Goal: Find specific page/section: Find specific page/section

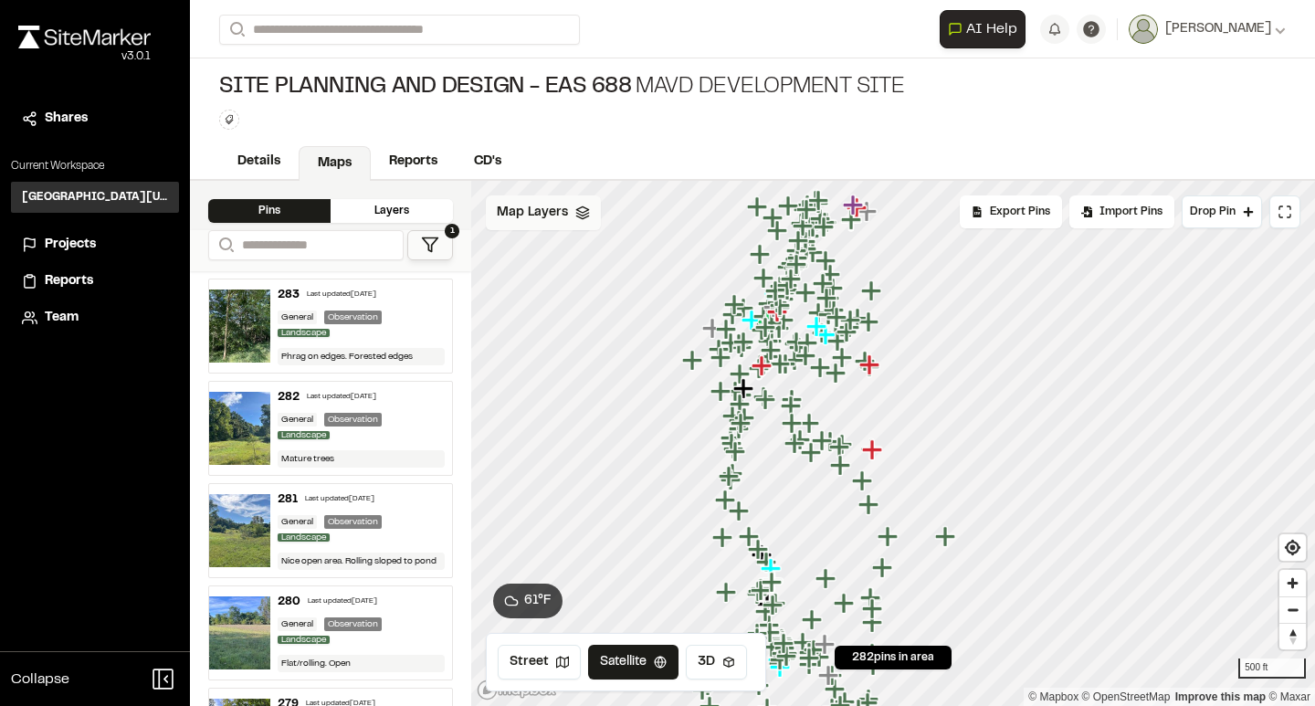
click at [567, 217] on div "Map Layers" at bounding box center [543, 212] width 115 height 35
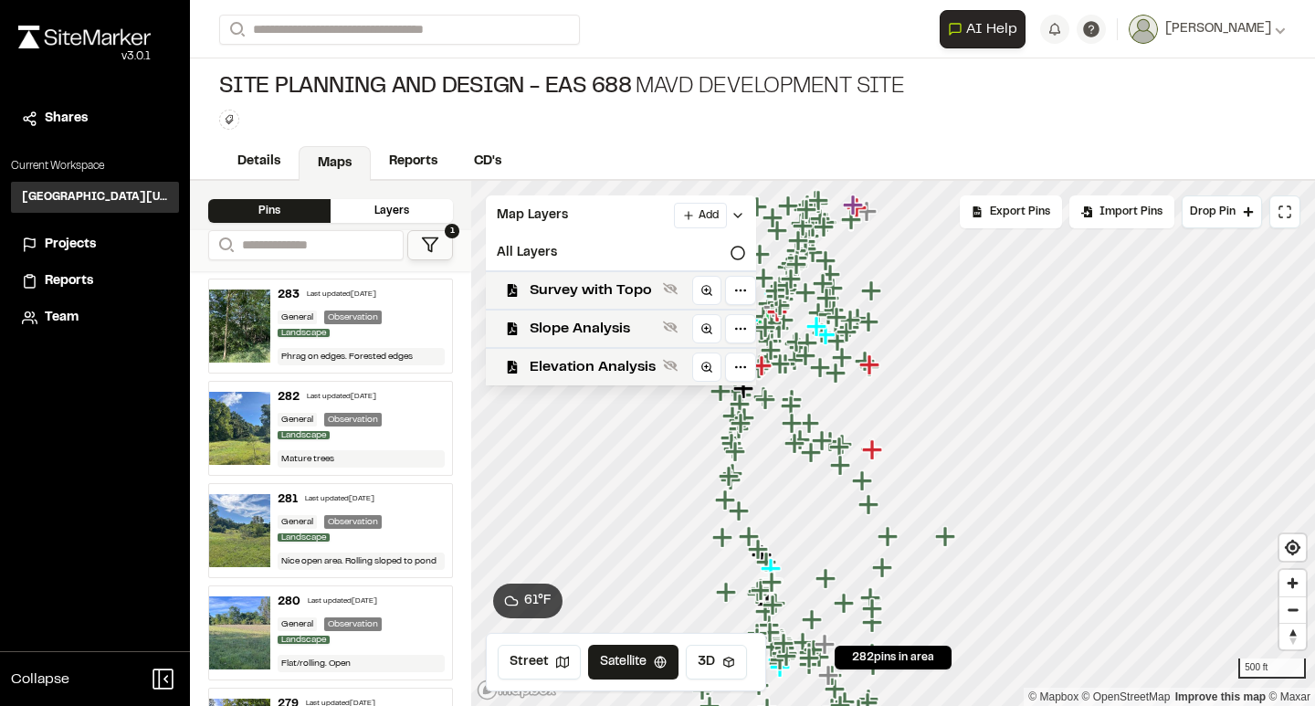
click at [431, 241] on icon at bounding box center [430, 245] width 18 height 18
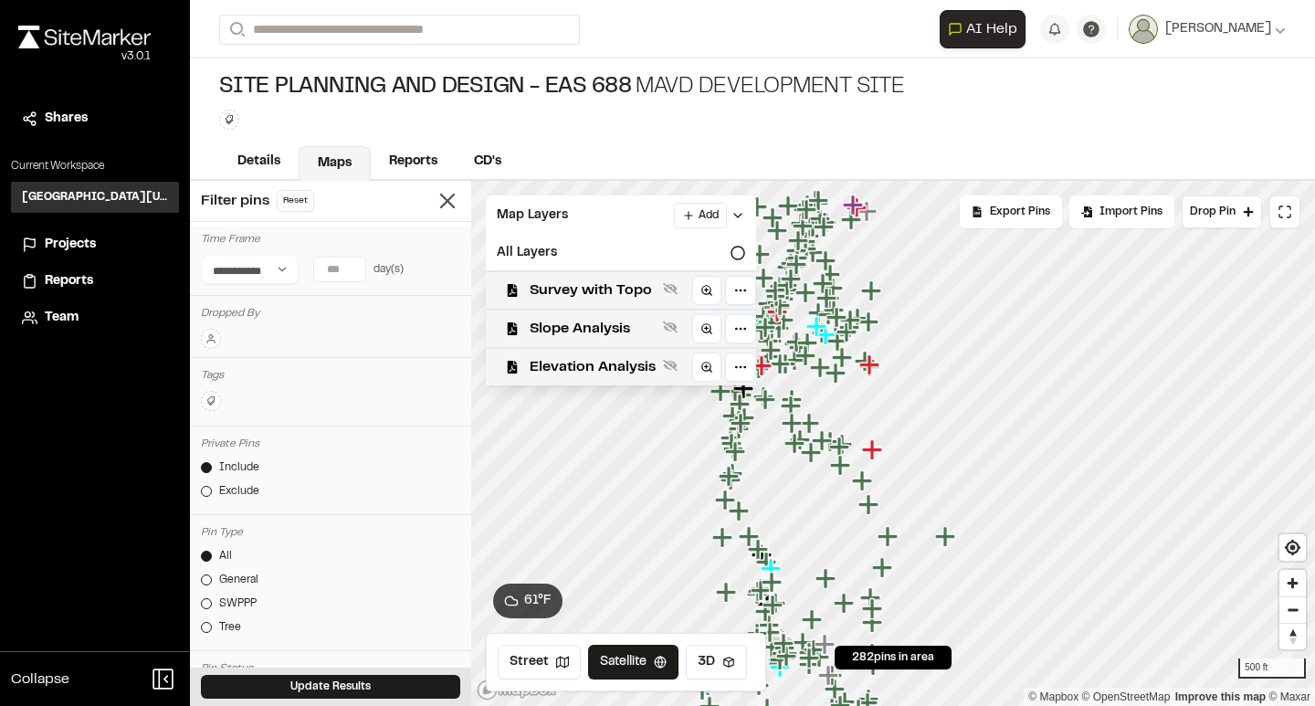
click at [212, 333] on icon at bounding box center [210, 338] width 11 height 11
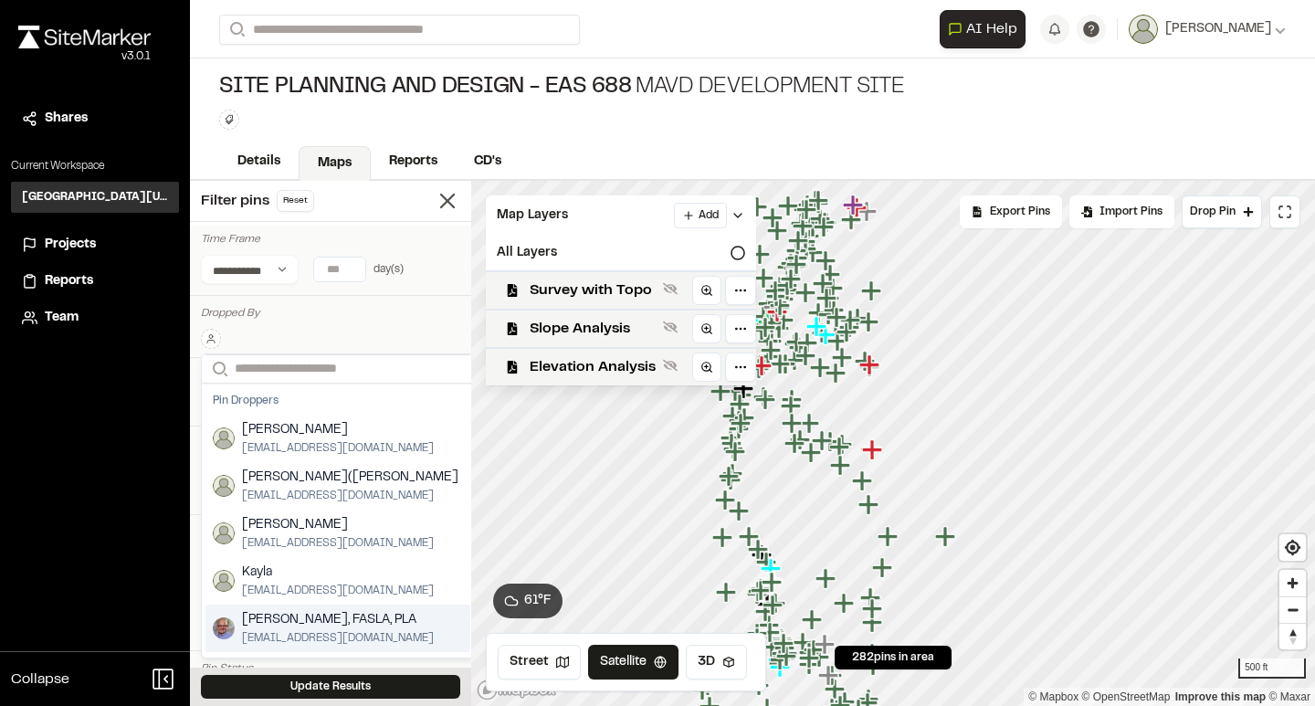
click at [284, 619] on span "[PERSON_NAME], FASLA, PLA" at bounding box center [338, 620] width 192 height 20
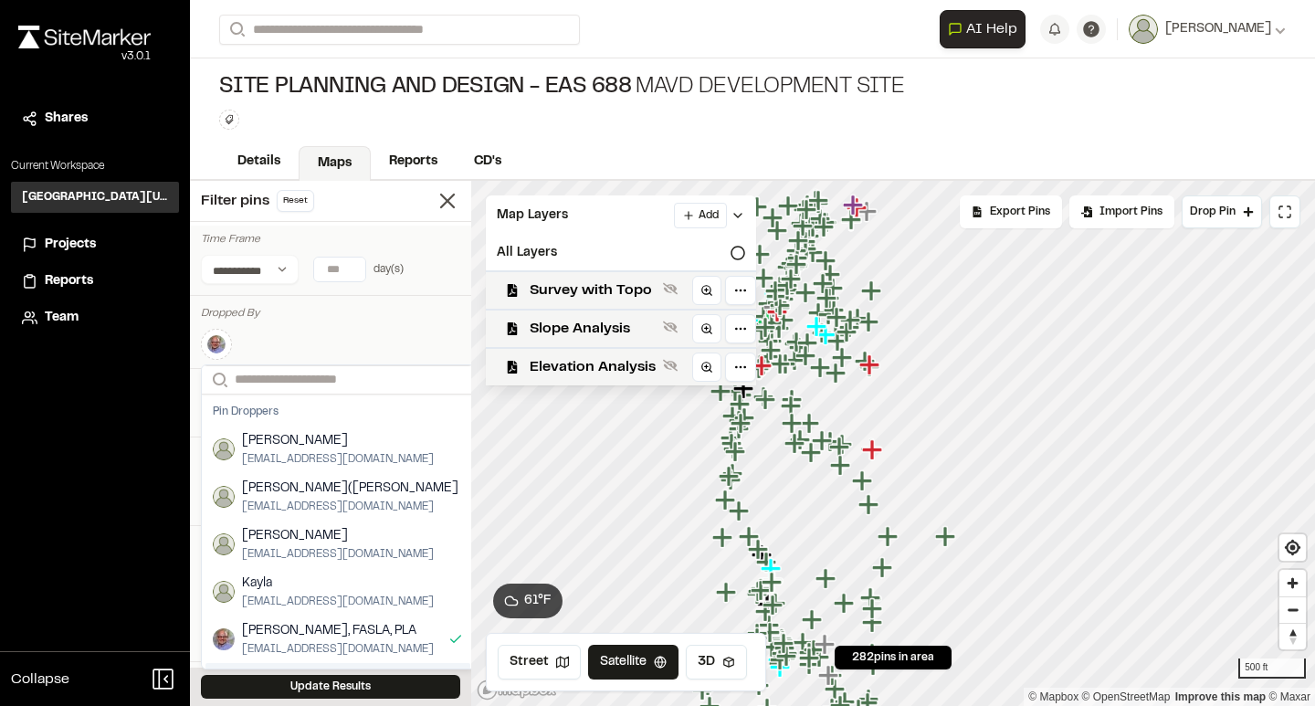
click at [373, 687] on button "Update Results" at bounding box center [330, 687] width 259 height 24
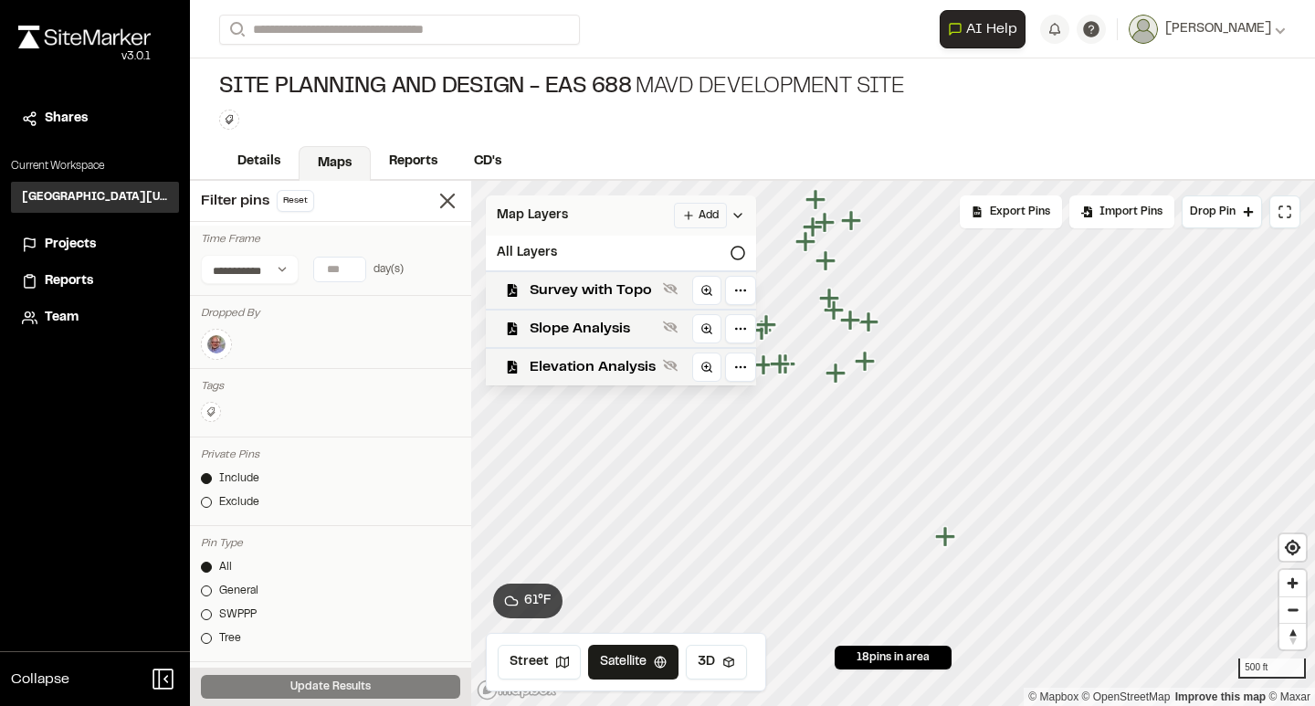
click at [735, 213] on icon at bounding box center [738, 215] width 15 height 15
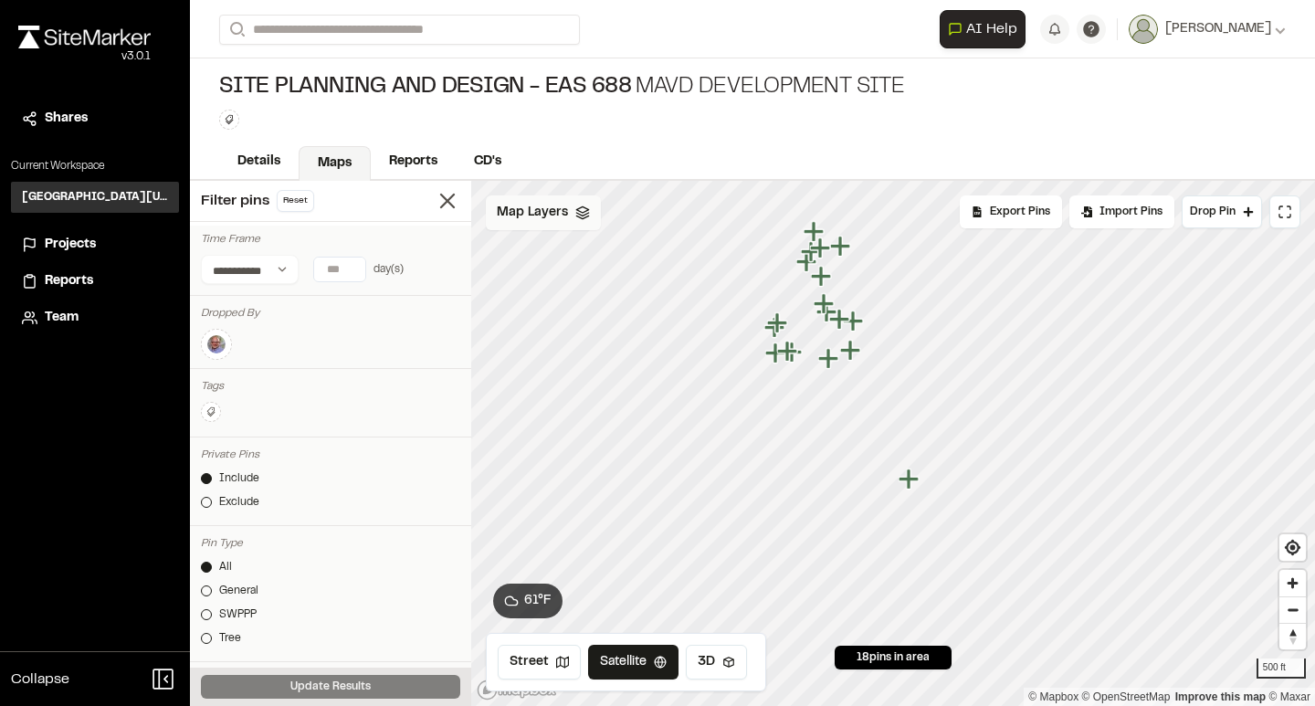
click at [907, 479] on icon "Map marker" at bounding box center [909, 478] width 20 height 20
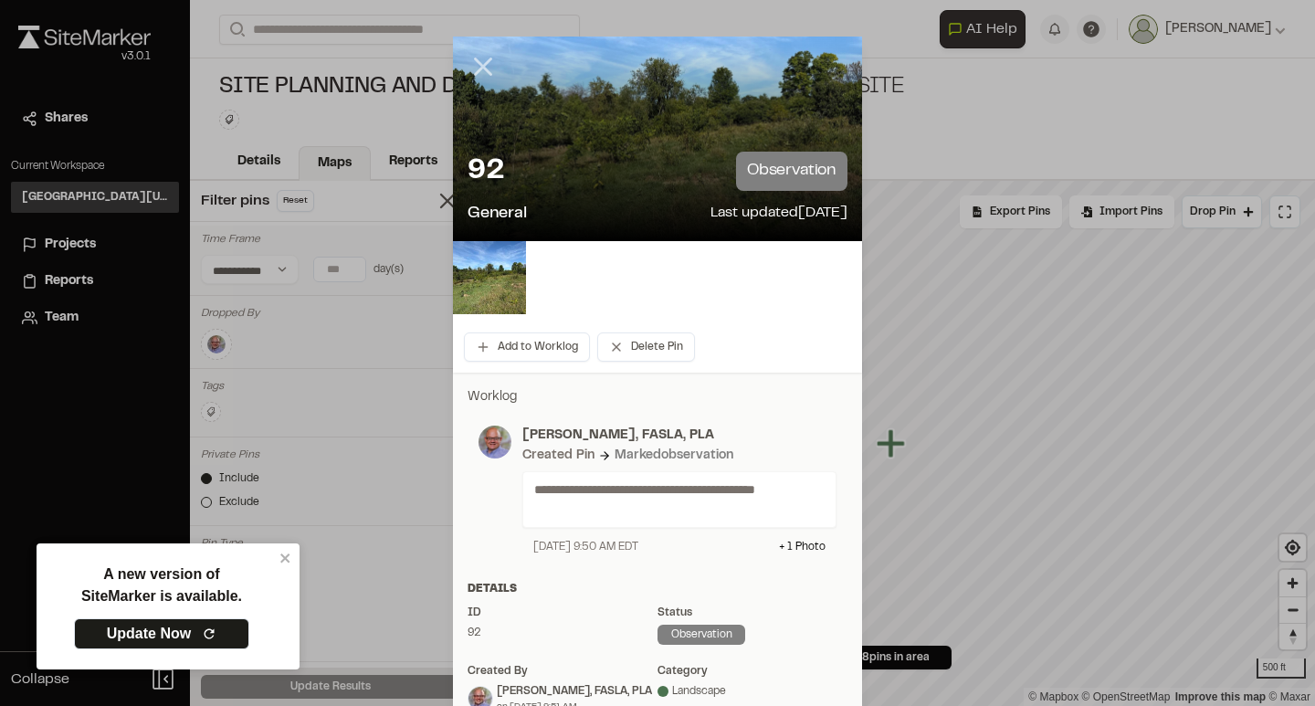
click at [484, 66] on line at bounding box center [484, 67] width 16 height 16
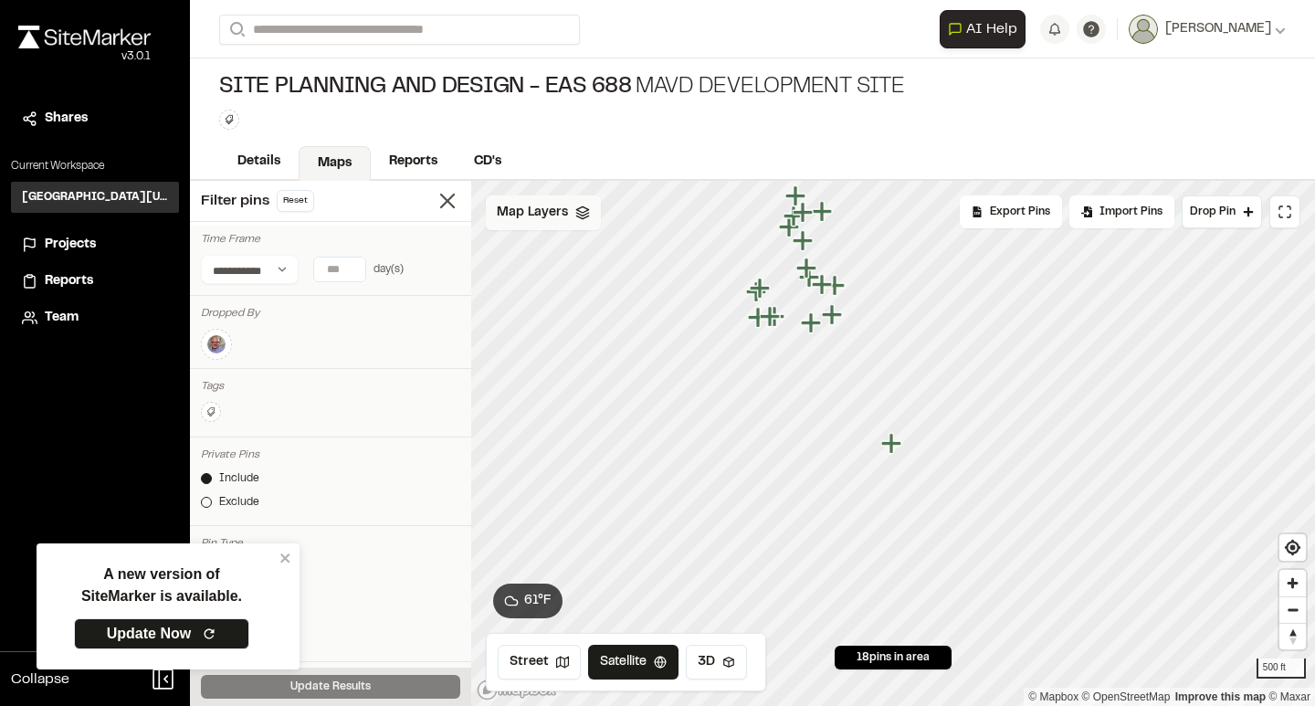
click at [834, 317] on icon "Map marker" at bounding box center [832, 314] width 20 height 20
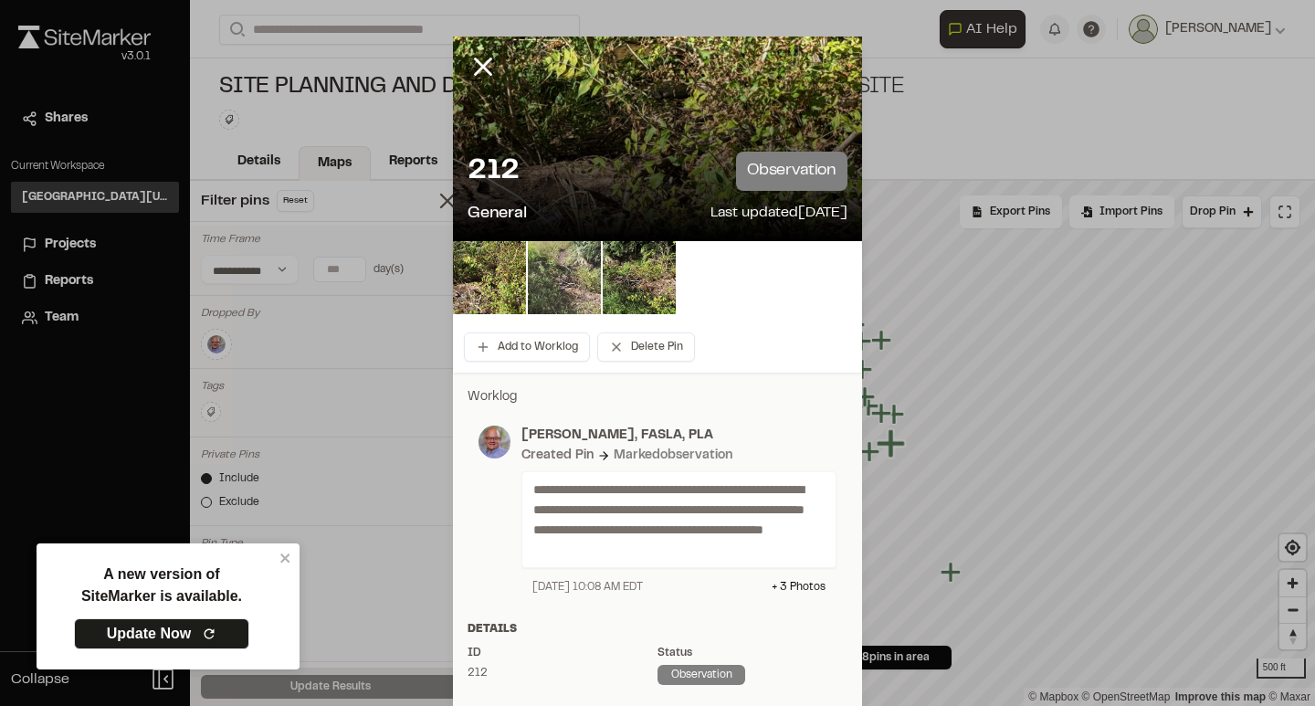
click at [562, 280] on img at bounding box center [564, 277] width 73 height 73
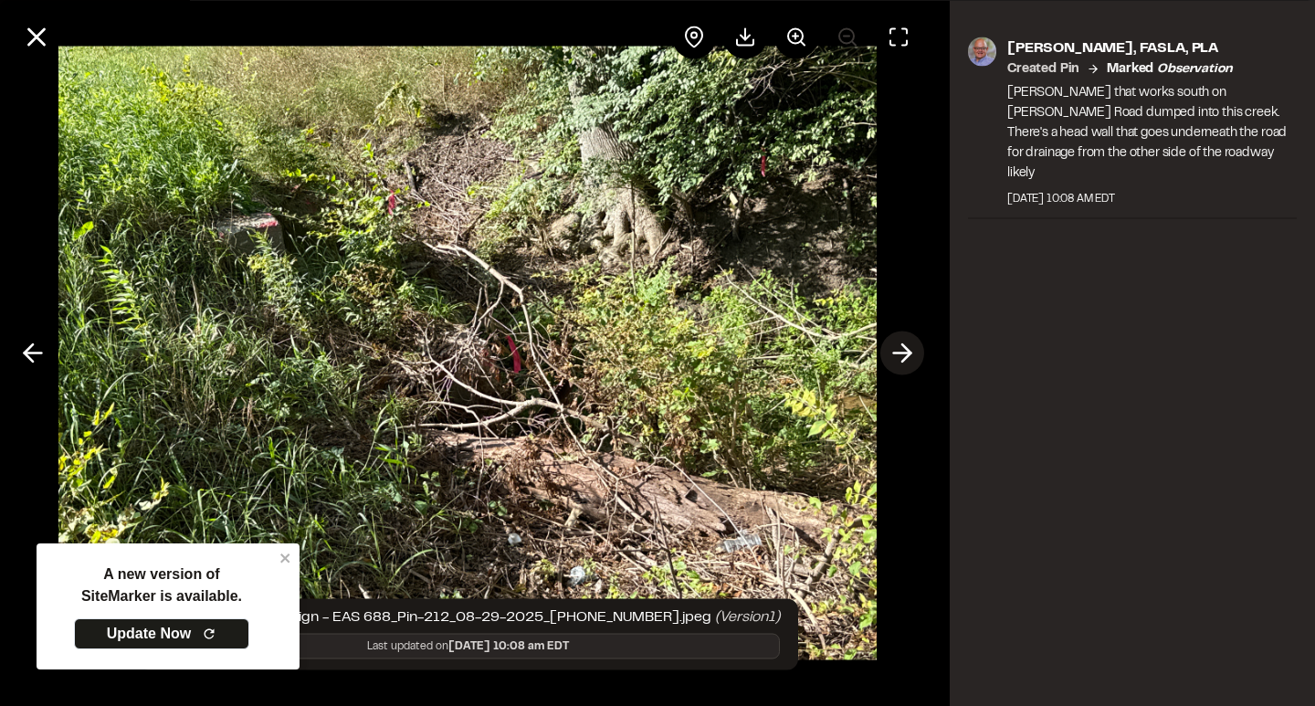
click at [906, 354] on icon at bounding box center [902, 353] width 29 height 31
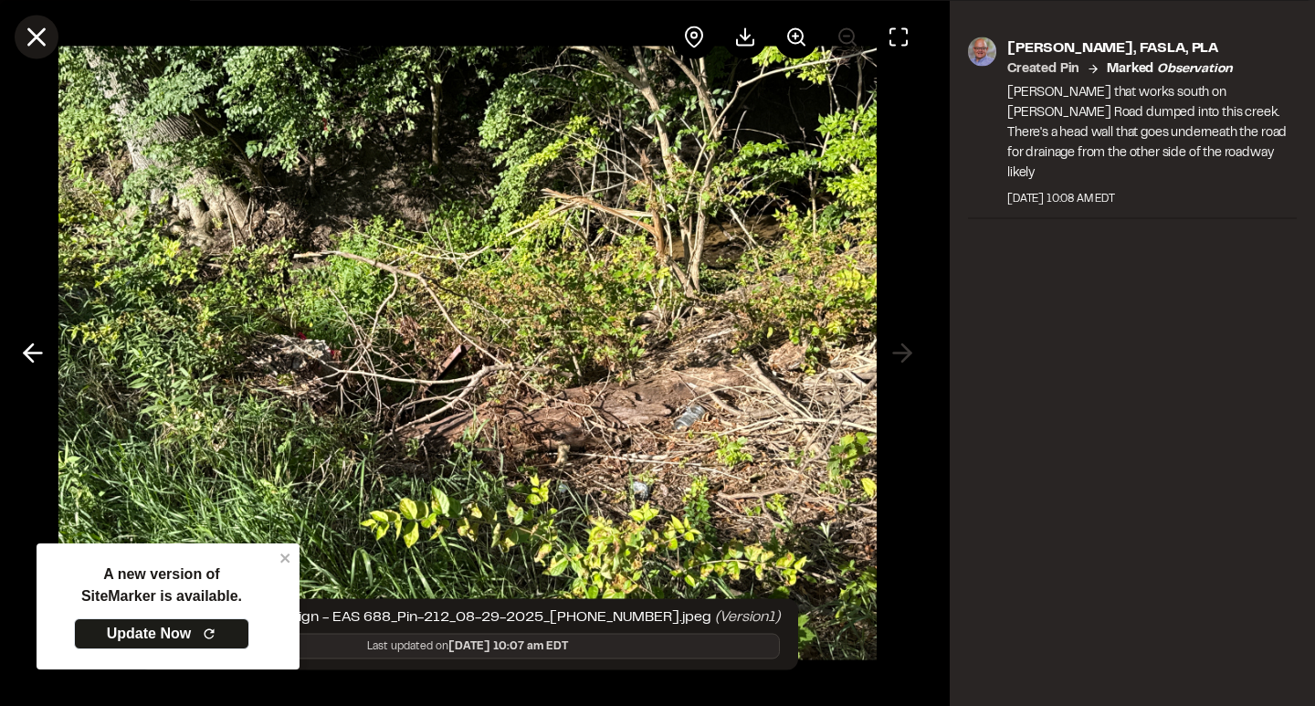
click at [28, 35] on icon at bounding box center [36, 36] width 31 height 31
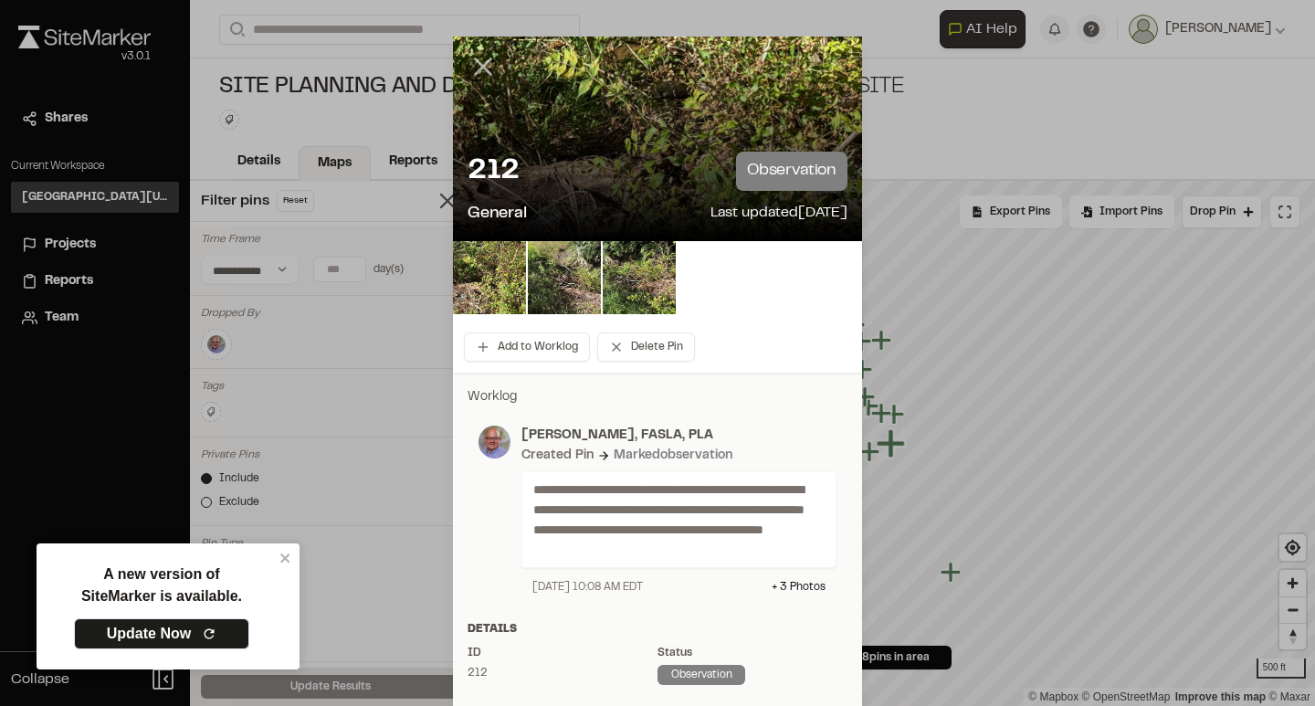
click at [482, 68] on line at bounding box center [484, 67] width 16 height 16
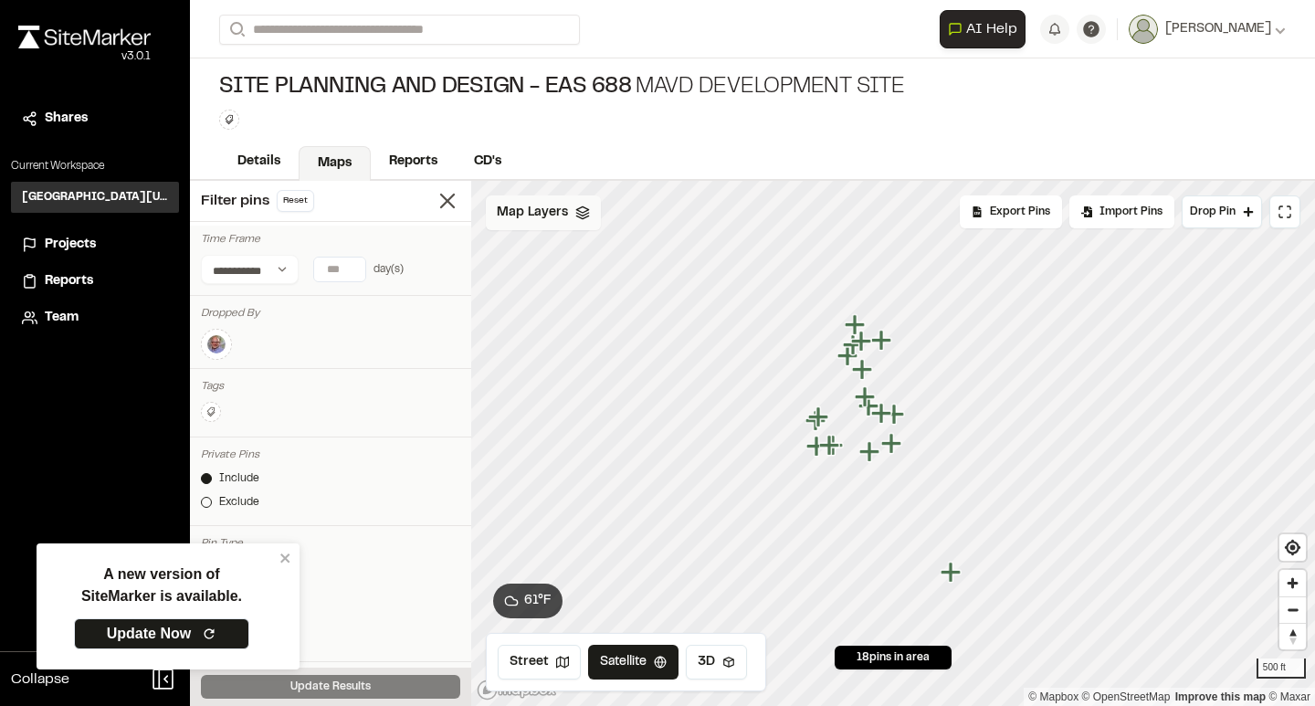
click at [871, 456] on icon "Map marker" at bounding box center [869, 451] width 20 height 20
click at [857, 437] on icon "Map marker" at bounding box center [850, 436] width 20 height 20
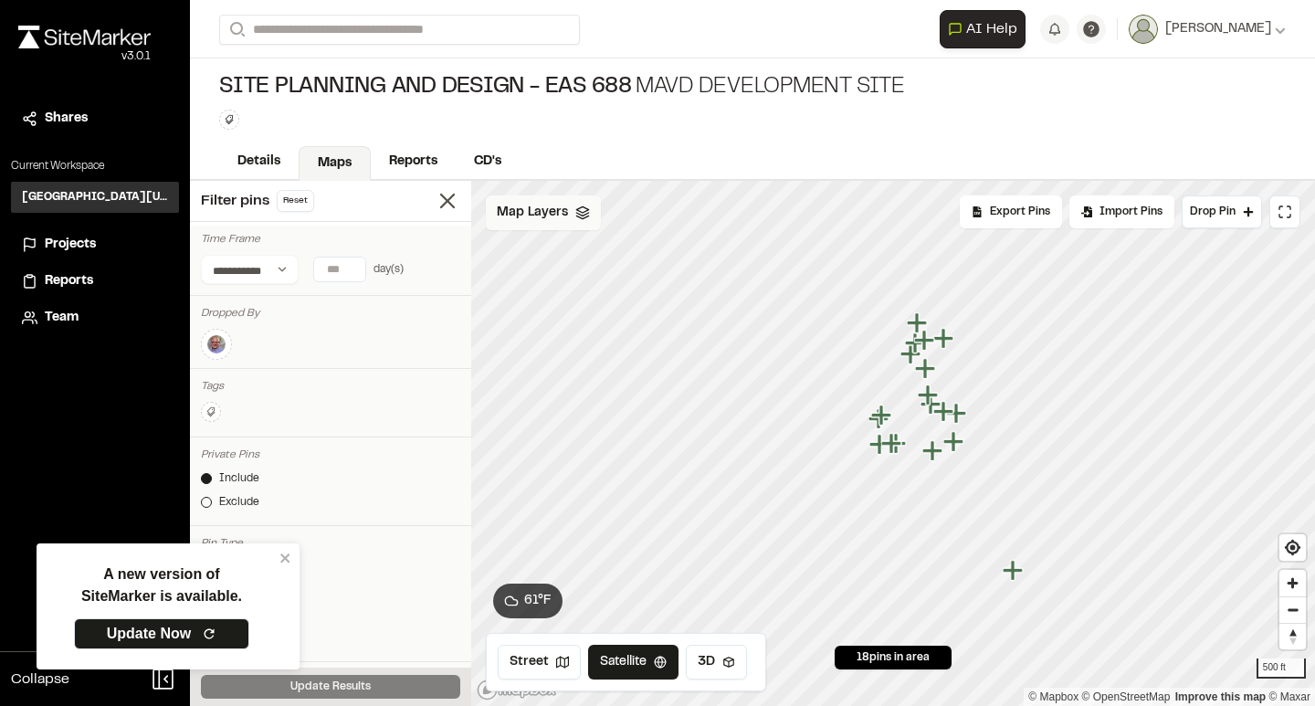
click at [874, 447] on icon "Map marker" at bounding box center [881, 445] width 24 height 24
click at [895, 416] on icon "Map marker" at bounding box center [893, 414] width 20 height 20
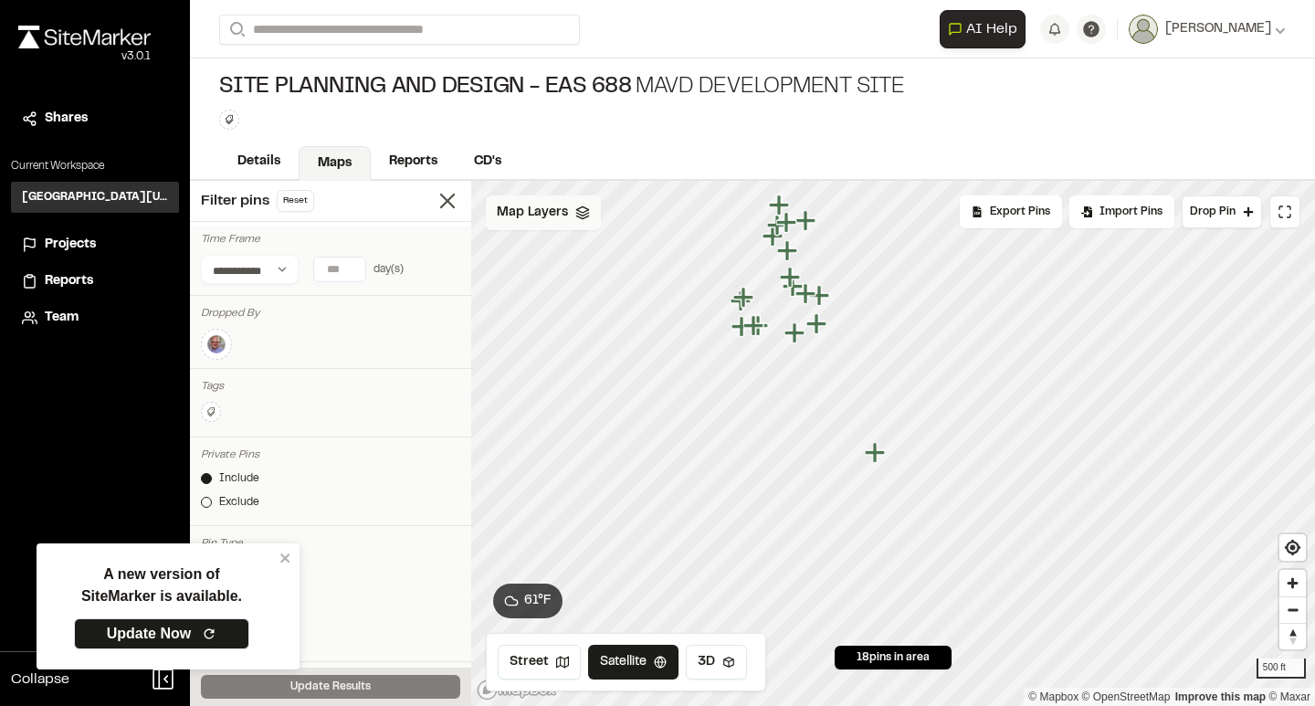
drag, startPoint x: 882, startPoint y: 483, endPoint x: 735, endPoint y: 336, distance: 207.9
click at [735, 336] on icon "Map marker" at bounding box center [743, 327] width 24 height 24
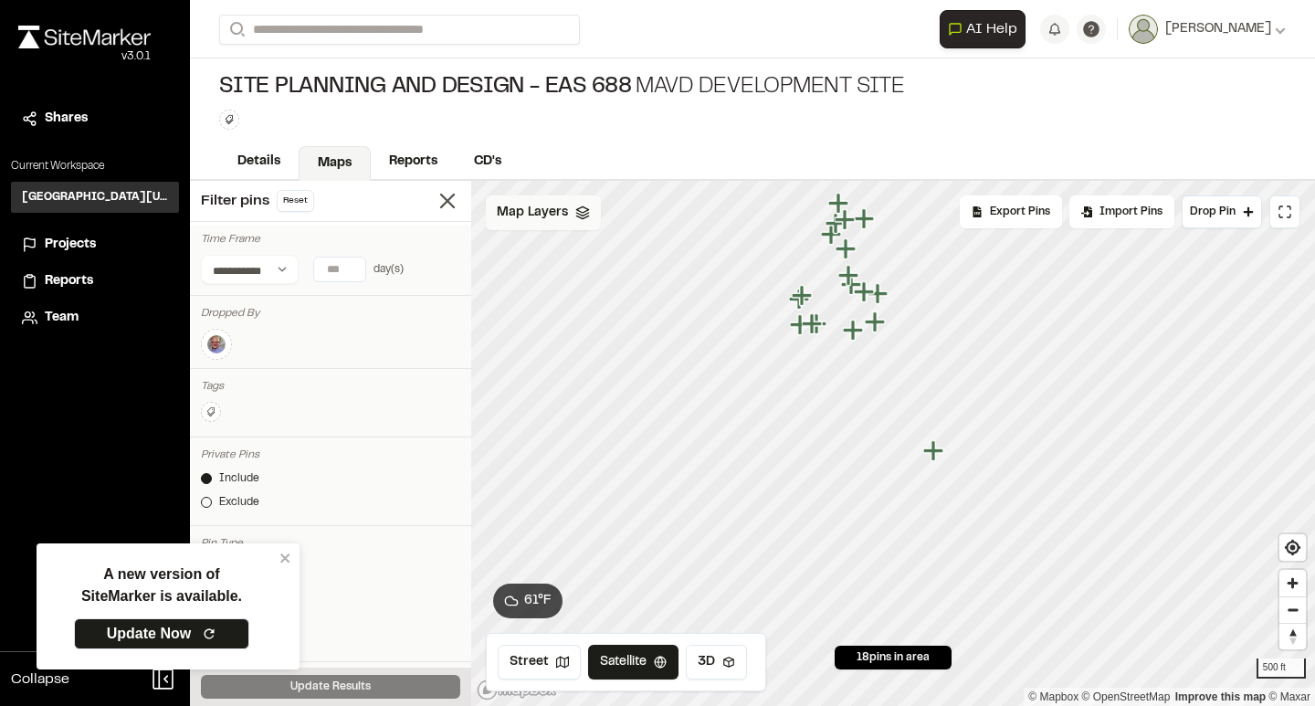
click at [835, 204] on icon "Map marker" at bounding box center [838, 203] width 20 height 20
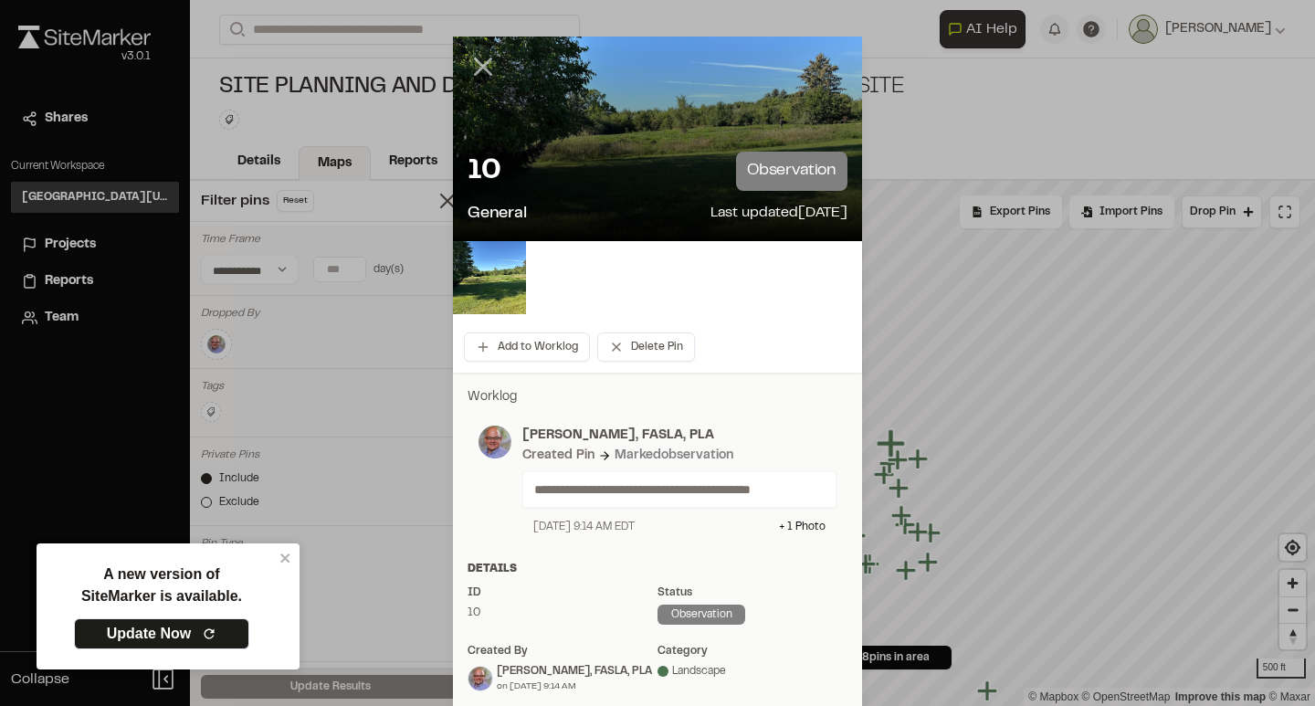
click at [485, 67] on line at bounding box center [484, 67] width 16 height 16
